Goal: Information Seeking & Learning: Learn about a topic

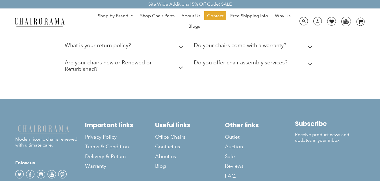
scroll to position [853, 0]
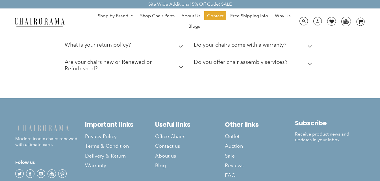
click at [162, 163] on span "Blog" at bounding box center [160, 166] width 11 height 7
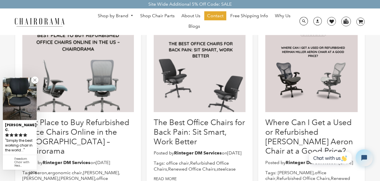
scroll to position [85, 0]
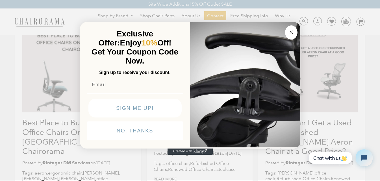
click at [292, 31] on circle "Close dialog" at bounding box center [291, 32] width 7 height 7
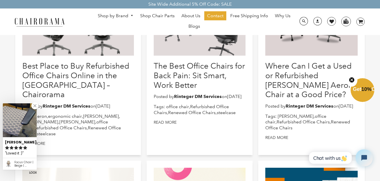
scroll to position [141, 0]
click at [37, 107] on link at bounding box center [34, 105] width 7 height 7
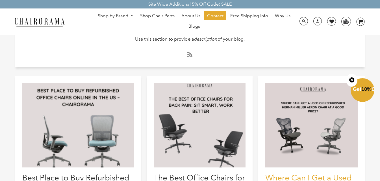
scroll to position [28, 0]
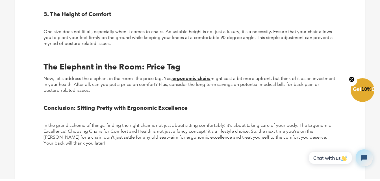
scroll to position [650, 0]
